Goal: Task Accomplishment & Management: Manage account settings

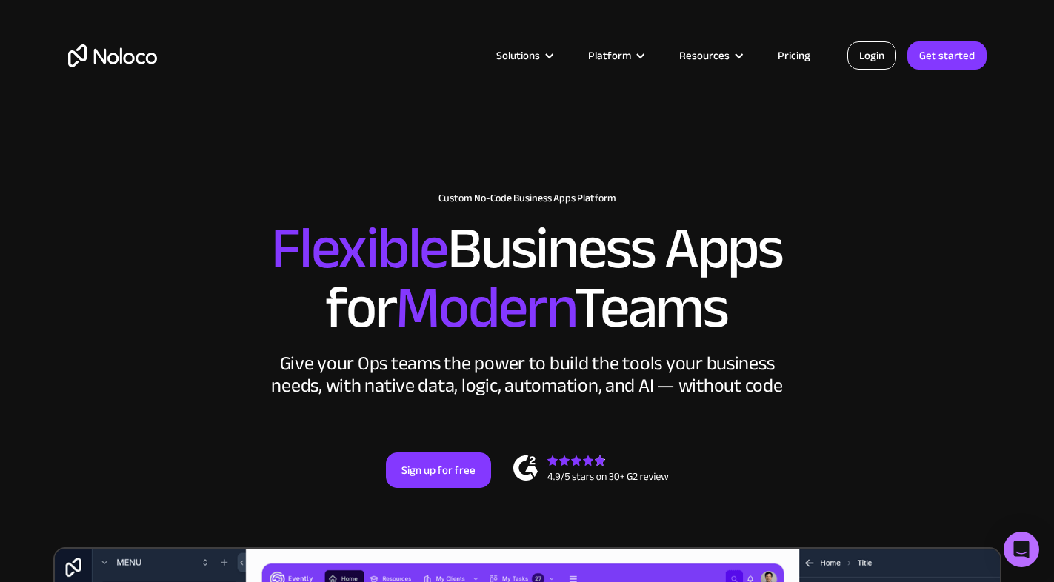
click at [871, 59] on link "Login" at bounding box center [872, 55] width 49 height 28
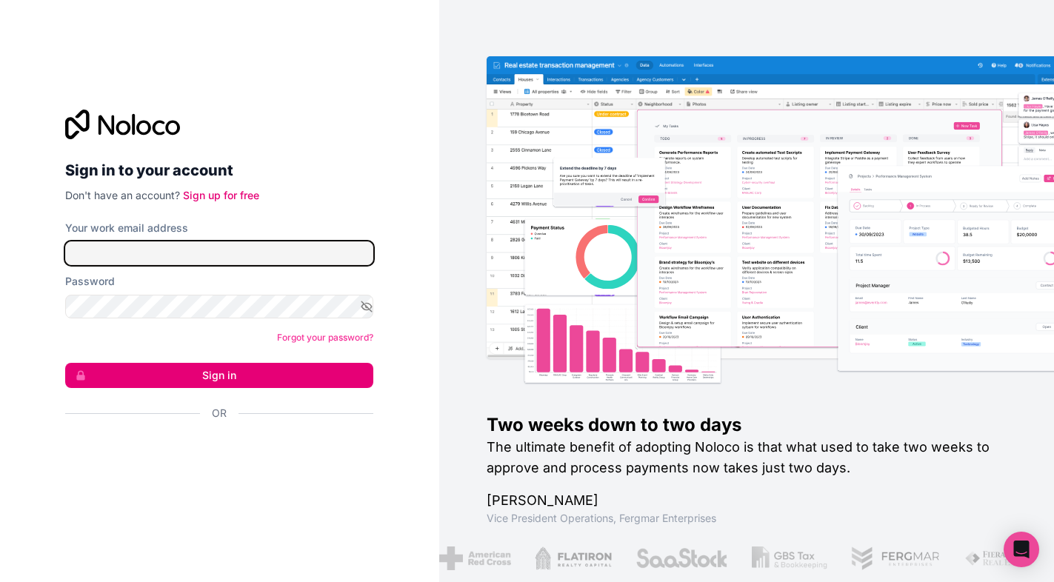
click at [177, 252] on input "Your work email address" at bounding box center [219, 254] width 308 height 24
type input "[EMAIL_ADDRESS][DOMAIN_NAME]"
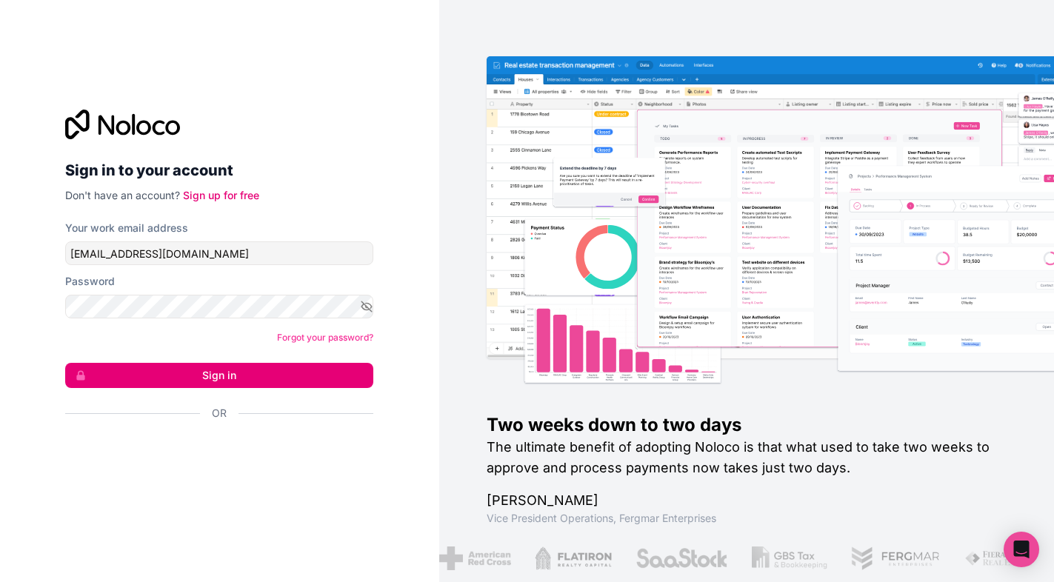
click at [179, 380] on button "Sign in" at bounding box center [219, 375] width 308 height 25
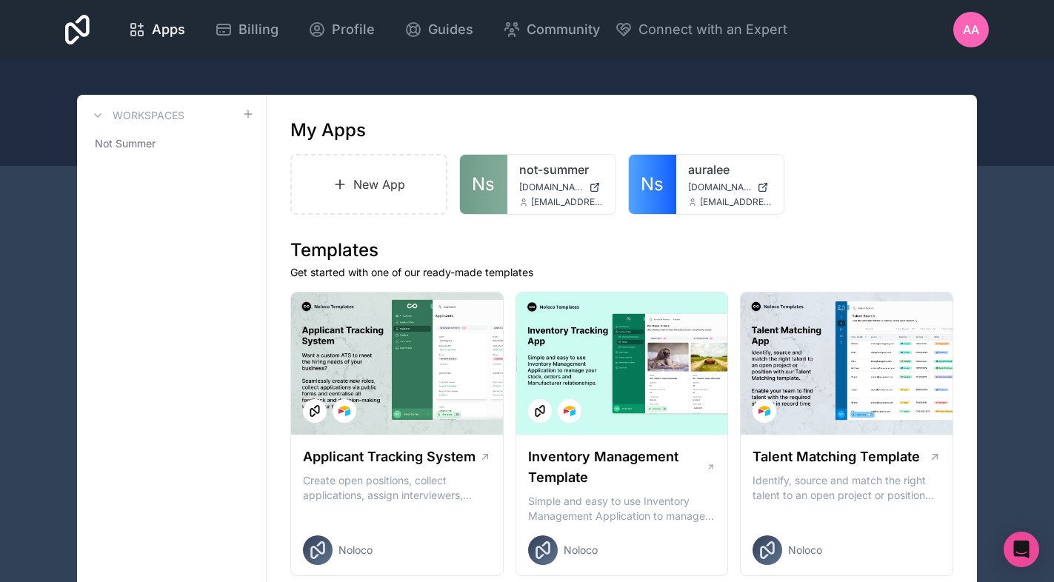
click at [546, 190] on span "[DOMAIN_NAME]" at bounding box center [551, 188] width 64 height 12
